Goal: Task Accomplishment & Management: Use online tool/utility

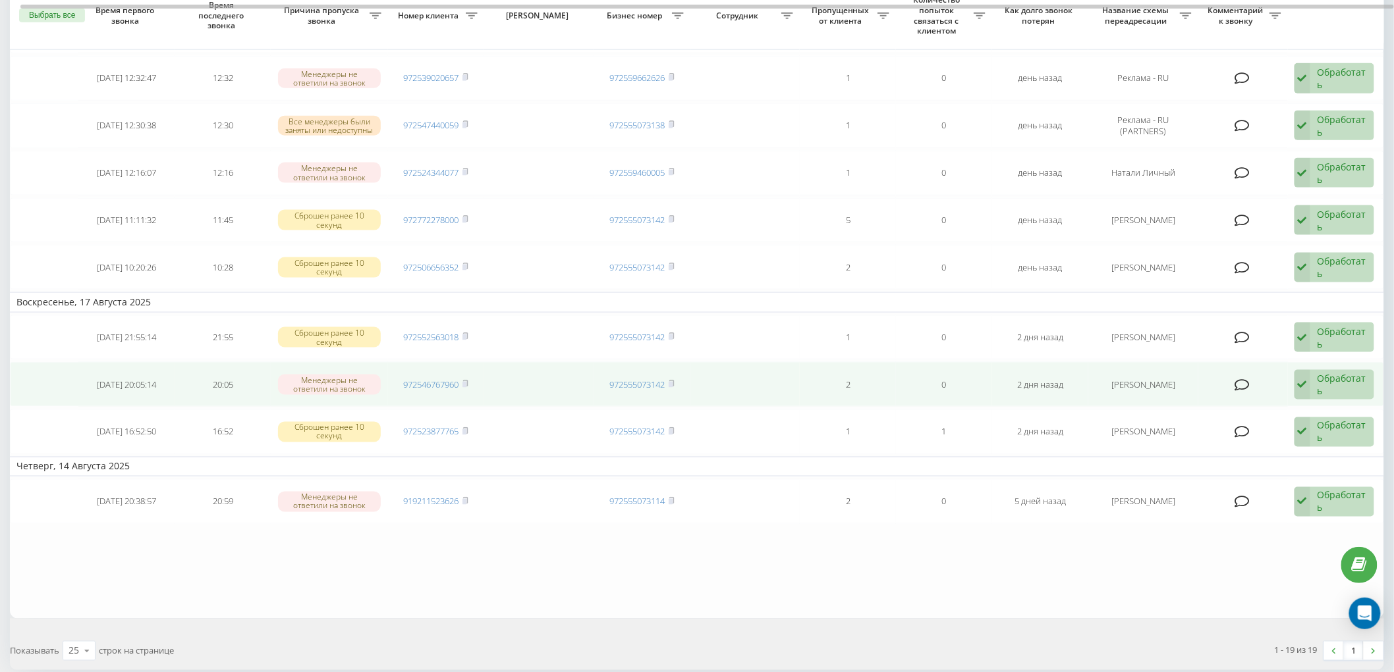
scroll to position [675, 0]
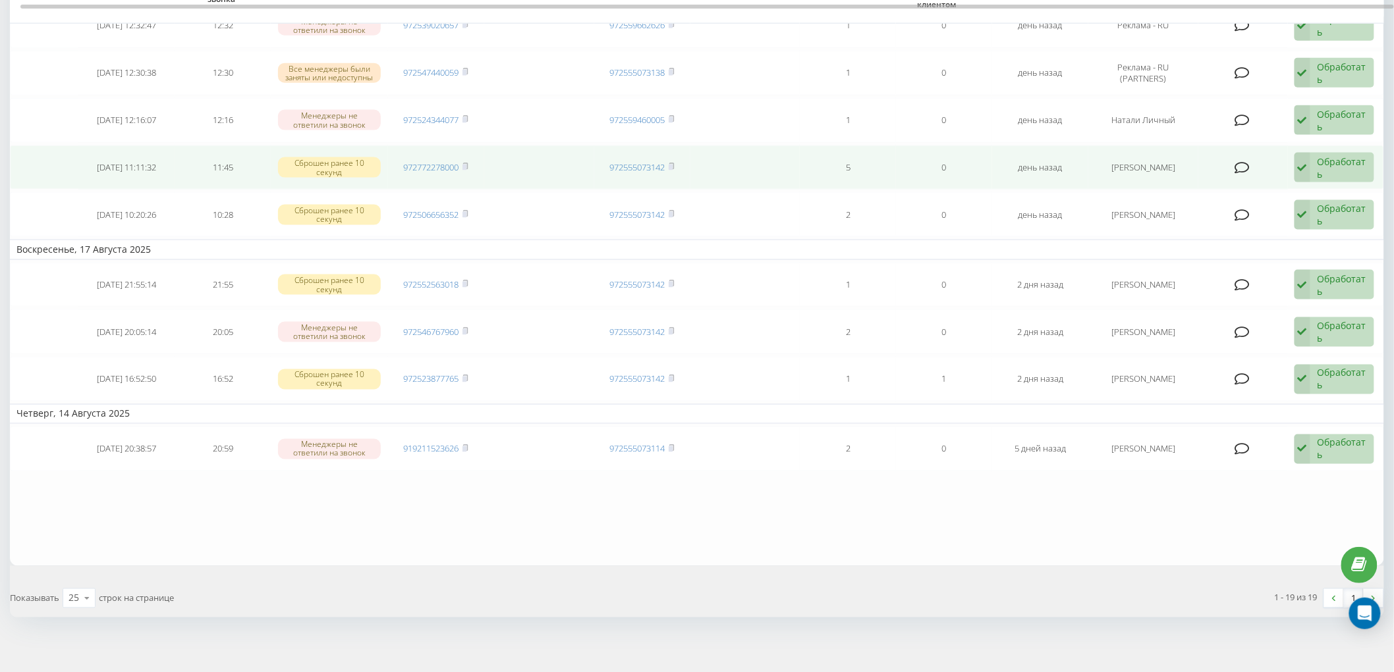
scroll to position [529, 0]
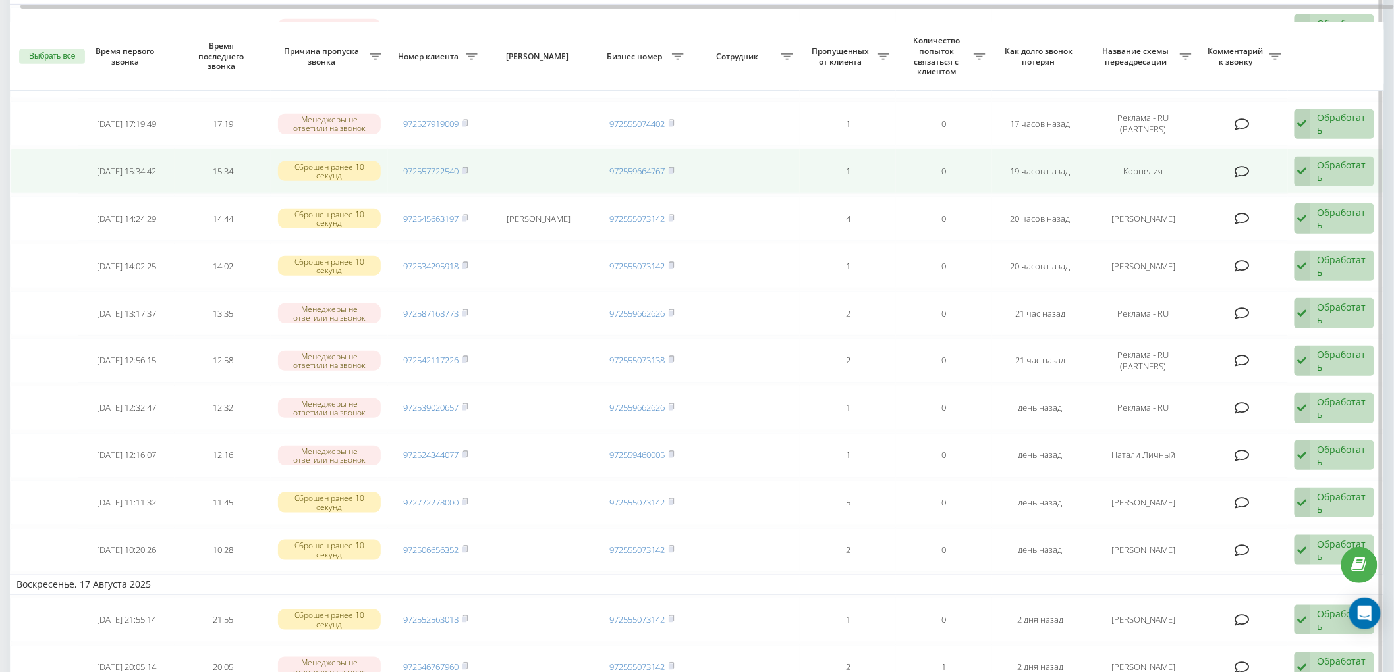
scroll to position [366, 0]
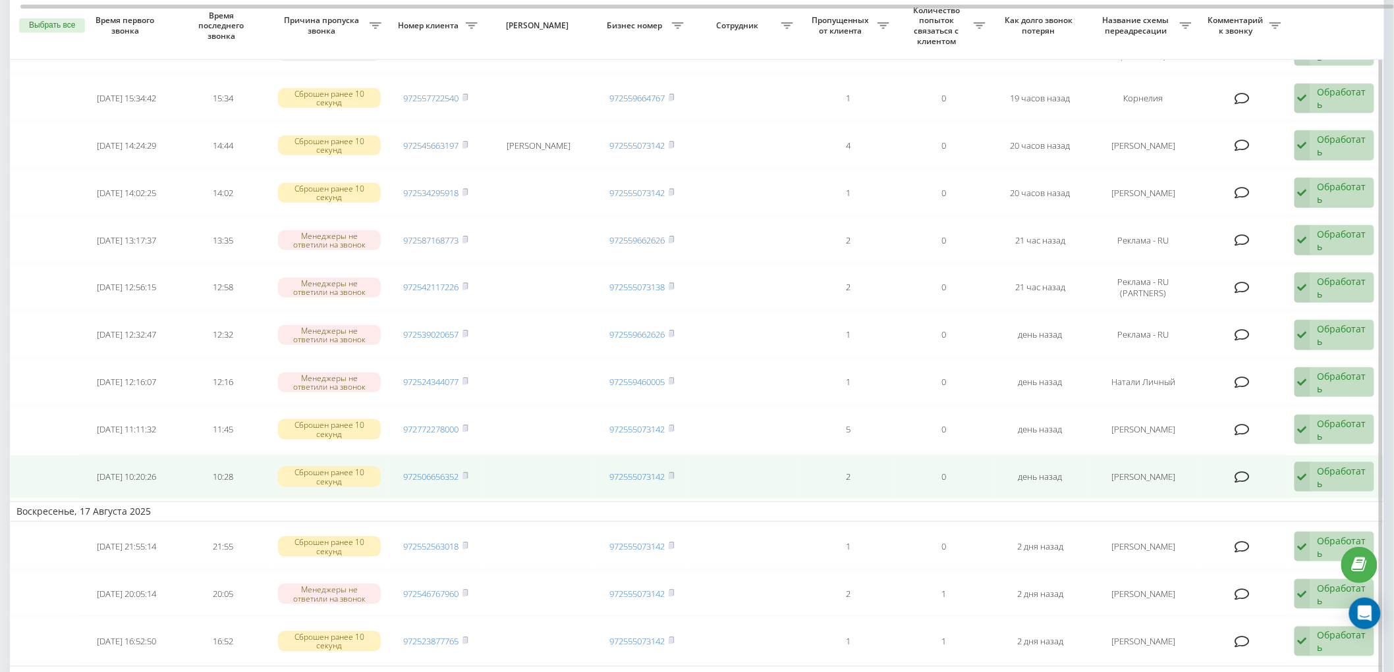
drag, startPoint x: 433, startPoint y: 334, endPoint x: 376, endPoint y: 477, distance: 154.3
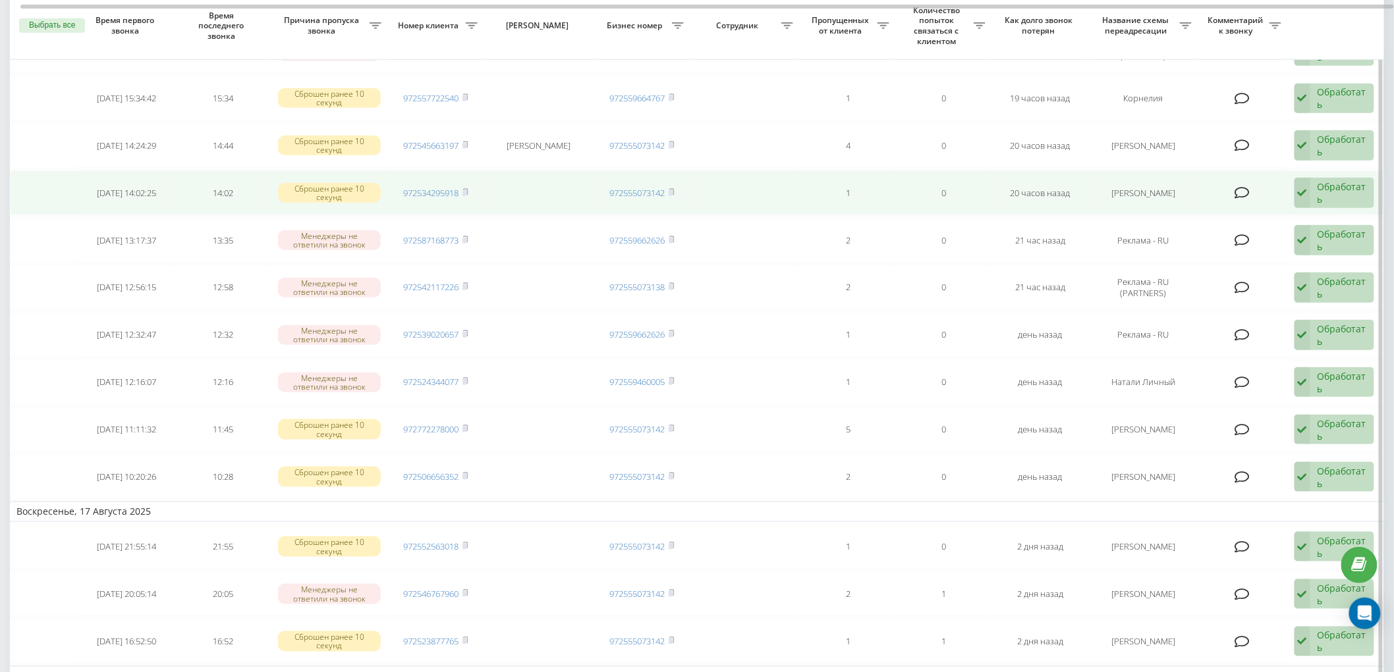
drag, startPoint x: 376, startPoint y: 477, endPoint x: 27, endPoint y: 178, distance: 460.0
click at [27, 178] on td at bounding box center [44, 193] width 68 height 45
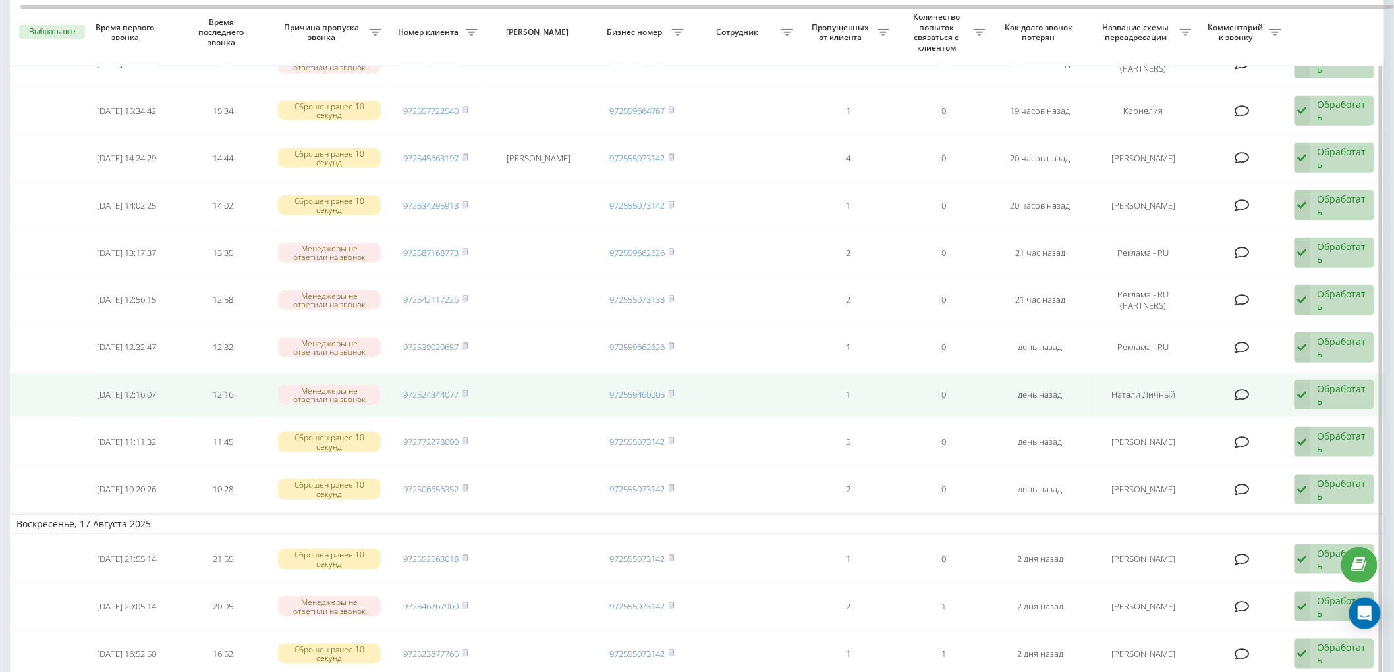
scroll to position [366, 0]
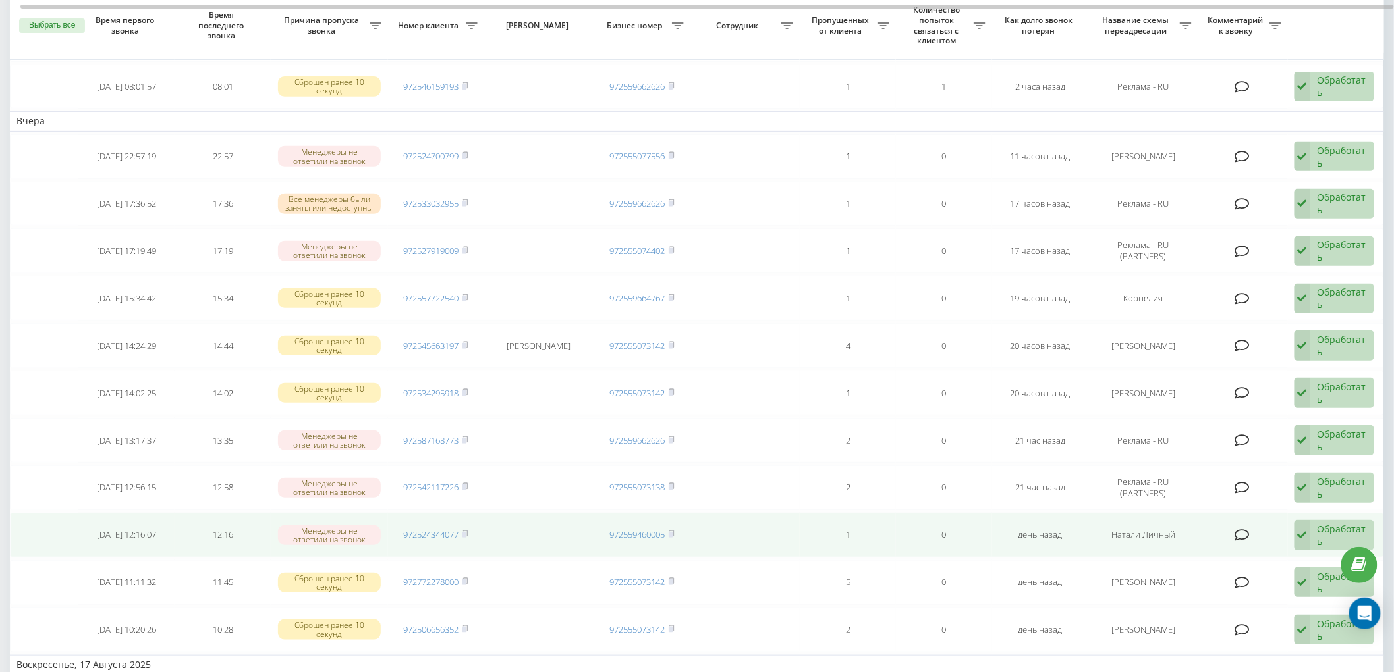
scroll to position [73, 0]
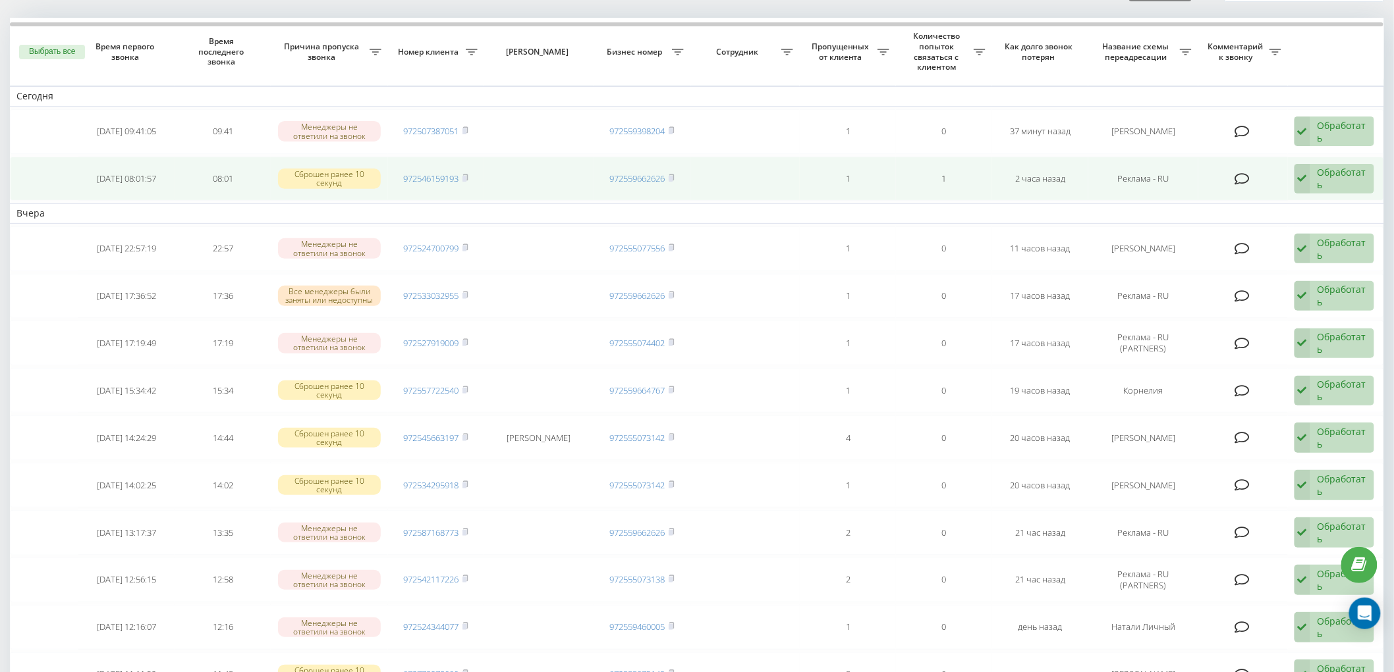
click at [1346, 174] on div "Обработать" at bounding box center [1341, 178] width 49 height 25
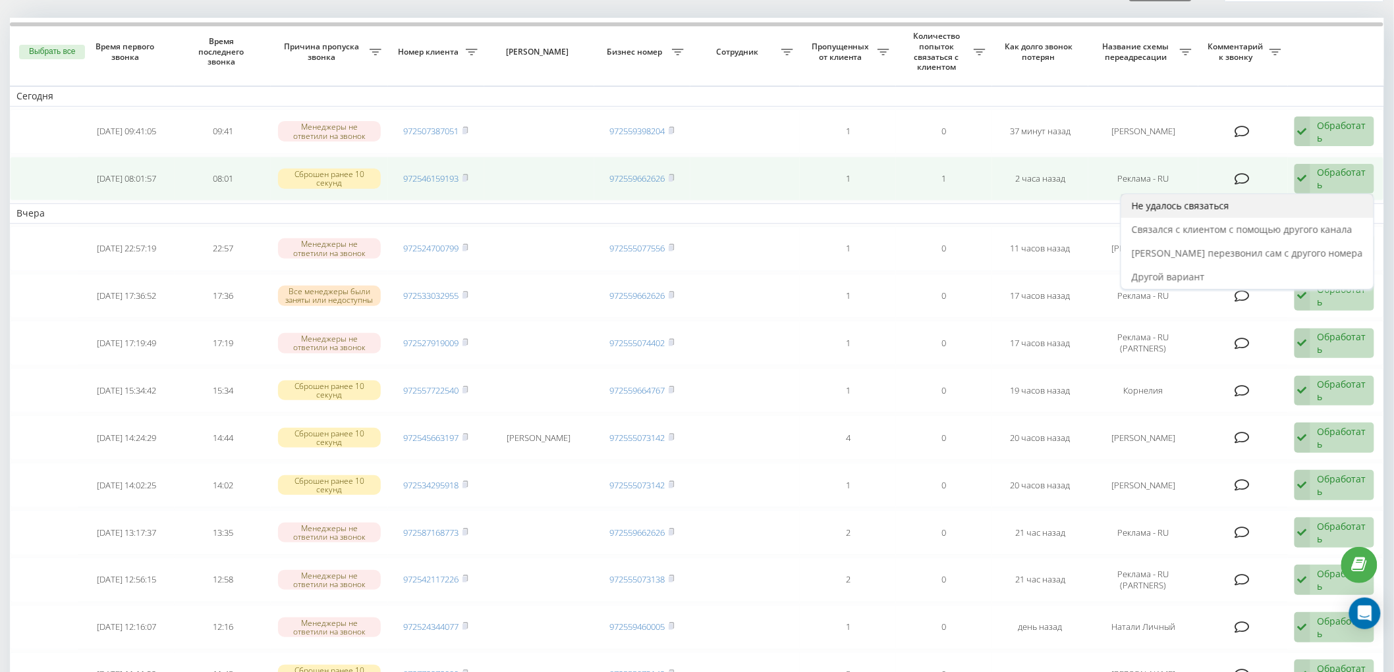
click at [1229, 204] on span "Не удалось связаться" at bounding box center [1179, 206] width 97 height 13
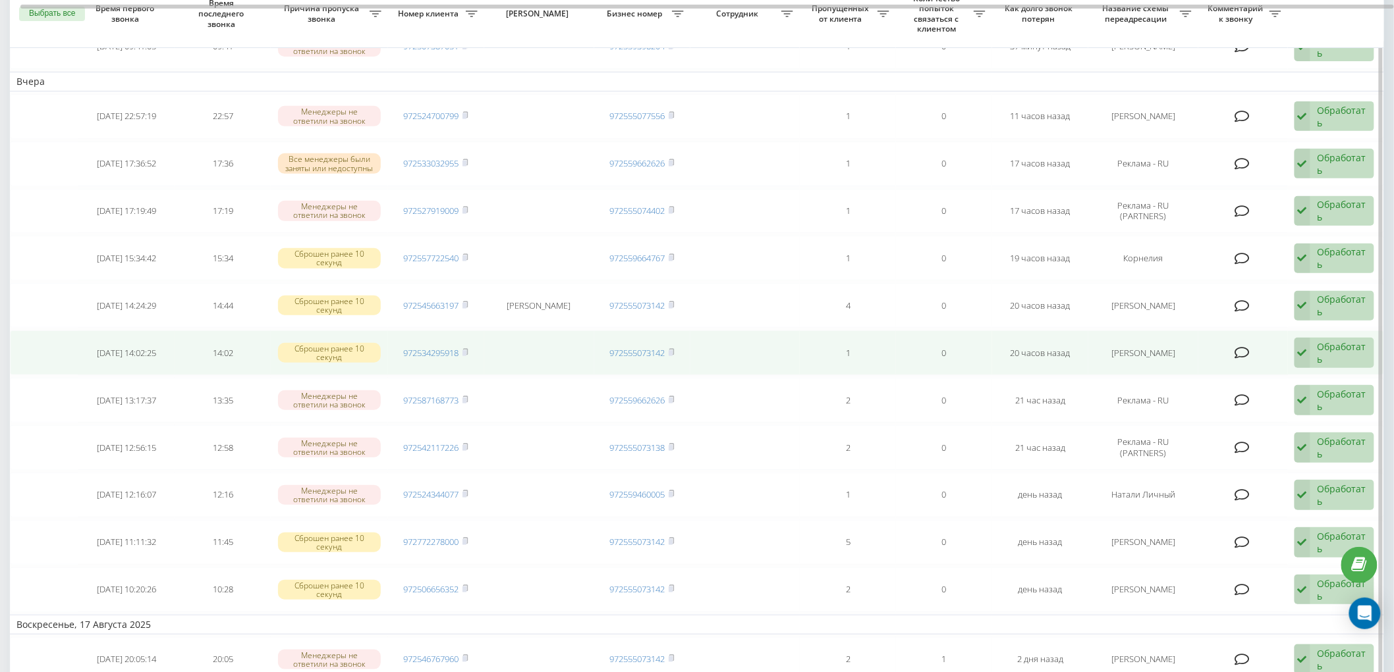
scroll to position [146, 0]
